Goal: Task Accomplishment & Management: Use online tool/utility

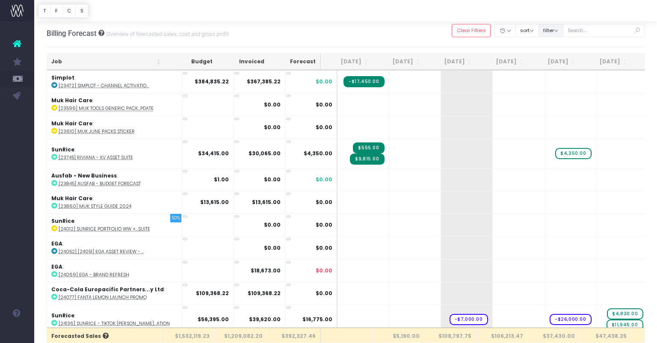
click at [557, 28] on button "filter" at bounding box center [550, 30] width 25 height 13
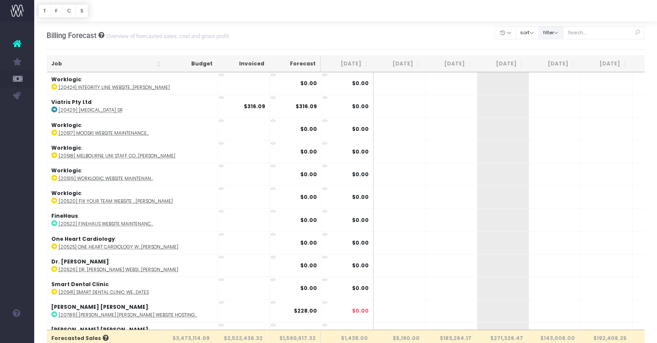
click at [563, 32] on button "filter" at bounding box center [550, 32] width 25 height 13
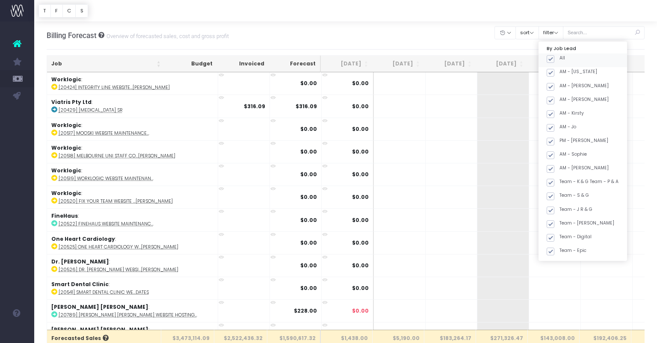
click at [554, 59] on span at bounding box center [550, 59] width 8 height 8
click at [563, 59] on input "All" at bounding box center [562, 58] width 6 height 6
checkbox input "false"
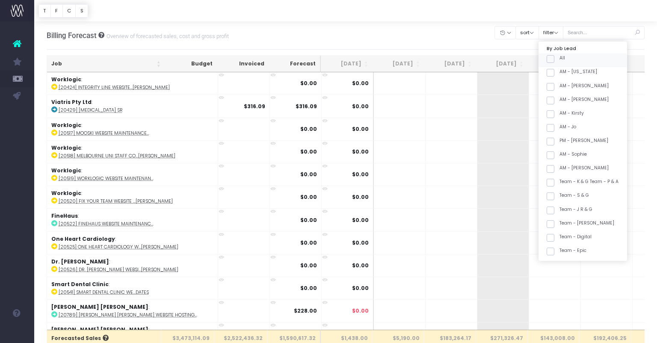
checkbox input "false"
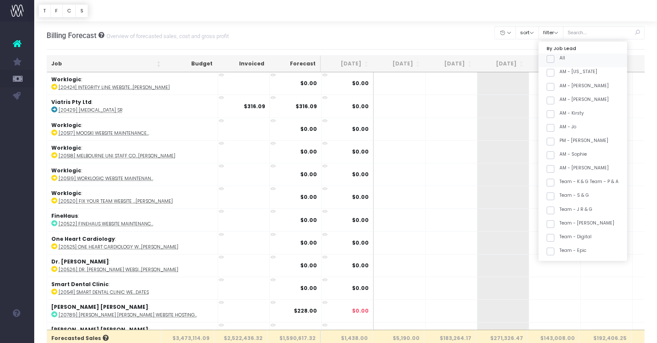
checkbox input "false"
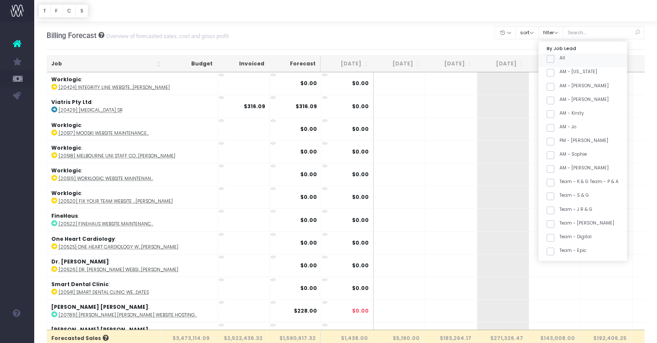
checkbox input "false"
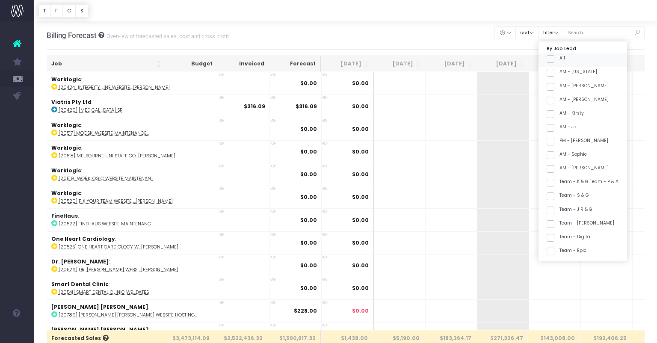
checkbox input "false"
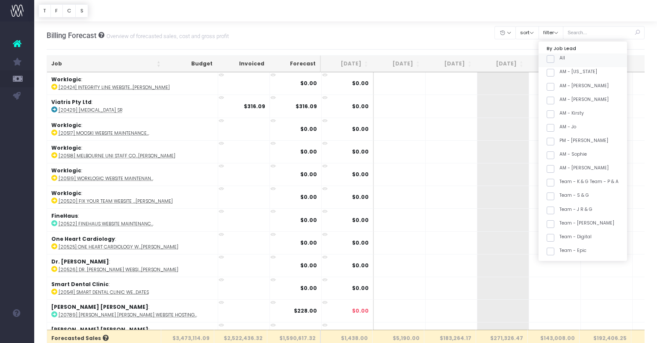
checkbox input "false"
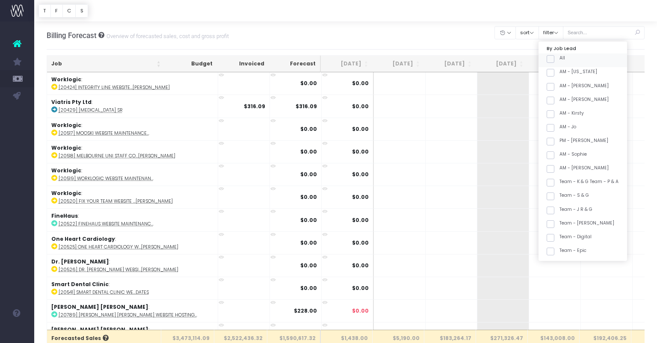
checkbox input "false"
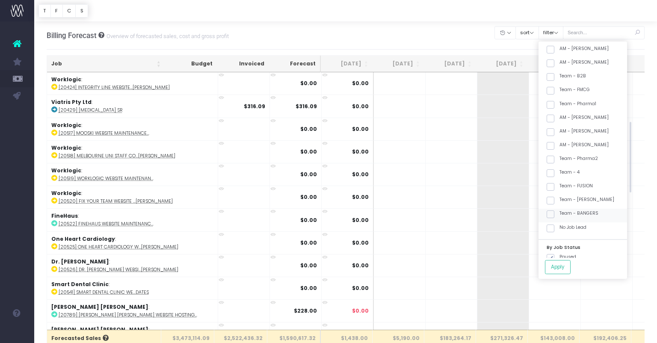
scroll to position [231, 0]
click at [593, 196] on label "Team - [PERSON_NAME]" at bounding box center [580, 198] width 68 height 7
click at [565, 196] on input "Team - [PERSON_NAME]" at bounding box center [562, 198] width 6 height 6
checkbox input "true"
click at [570, 266] on button "Apply" at bounding box center [558, 267] width 26 height 14
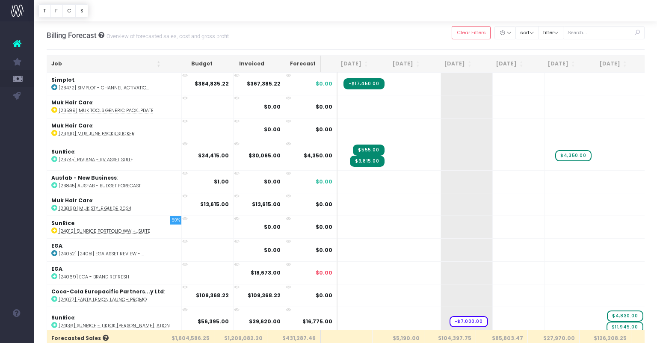
click at [116, 66] on th "Job" at bounding box center [106, 64] width 118 height 17
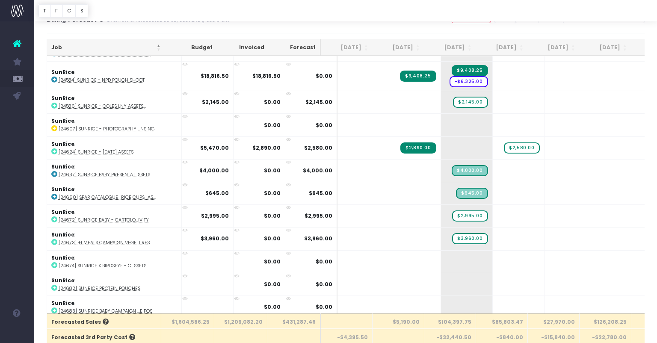
scroll to position [18, 0]
